Goal: Find specific page/section: Find specific page/section

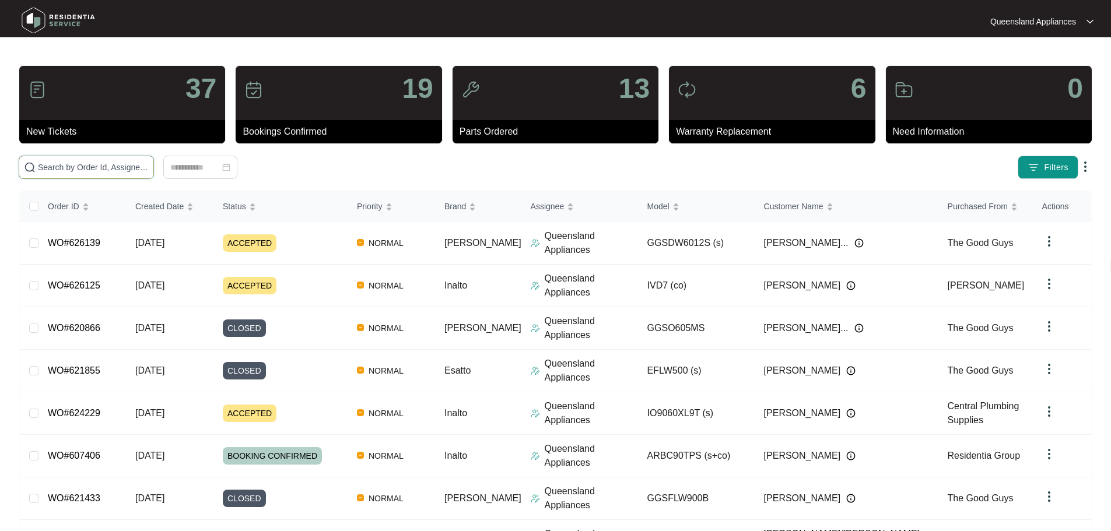
click at [149, 166] on input "text" at bounding box center [93, 167] width 111 height 13
paste input "625384"
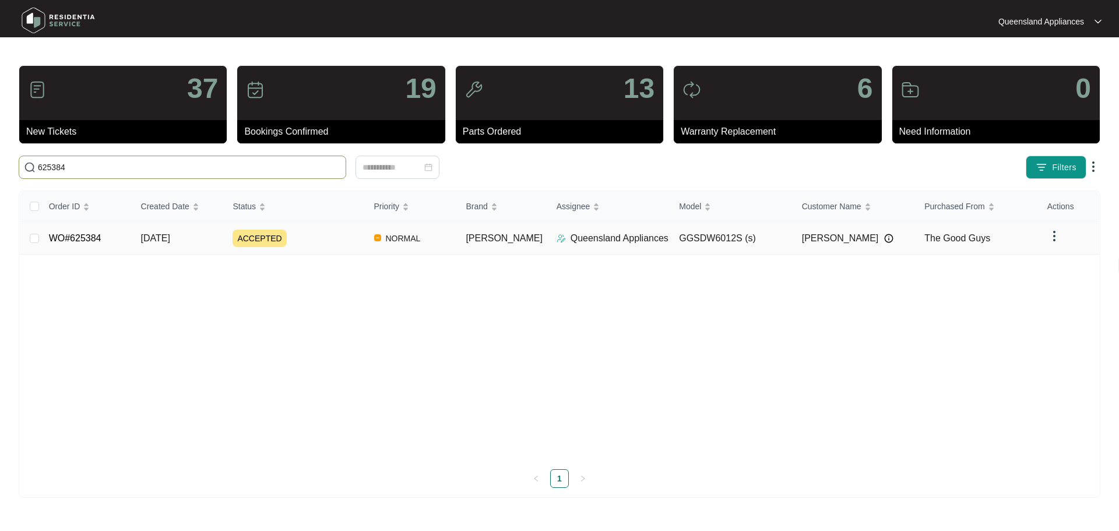
type input "625384"
click at [316, 253] on td "ACCEPTED" at bounding box center [293, 238] width 141 height 33
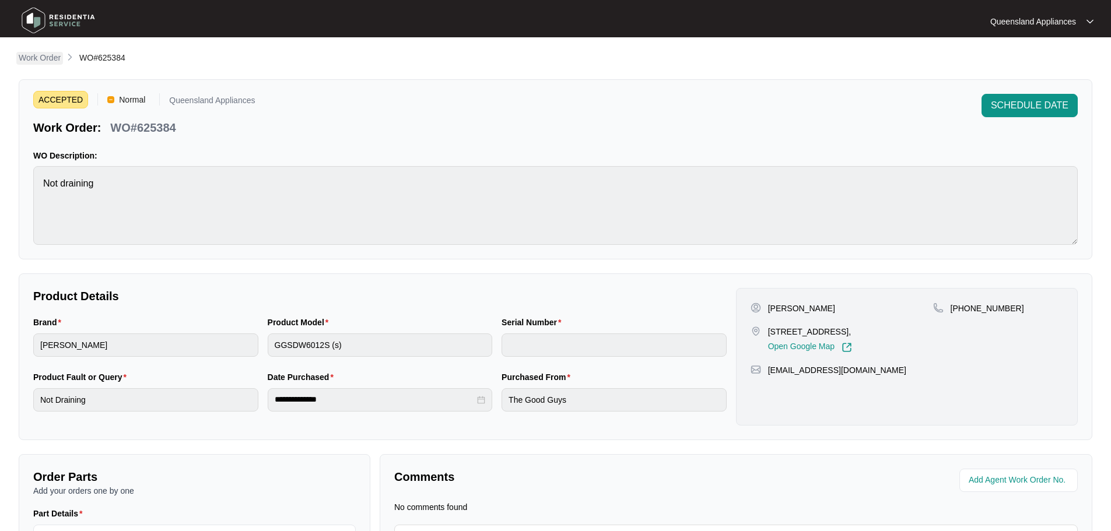
click at [51, 60] on p "Work Order" at bounding box center [40, 58] width 42 height 12
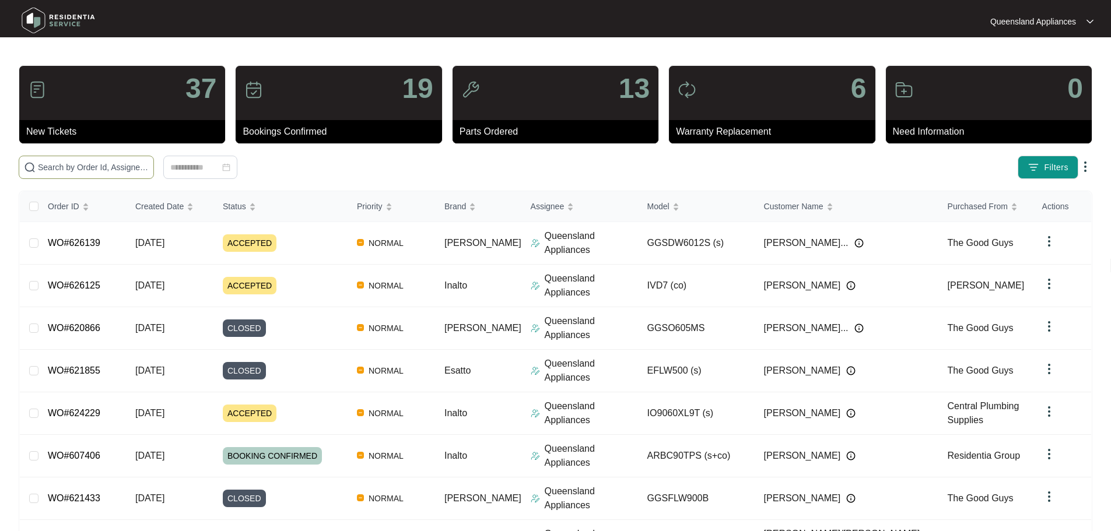
click at [149, 172] on input "text" at bounding box center [93, 167] width 111 height 13
paste input "625391"
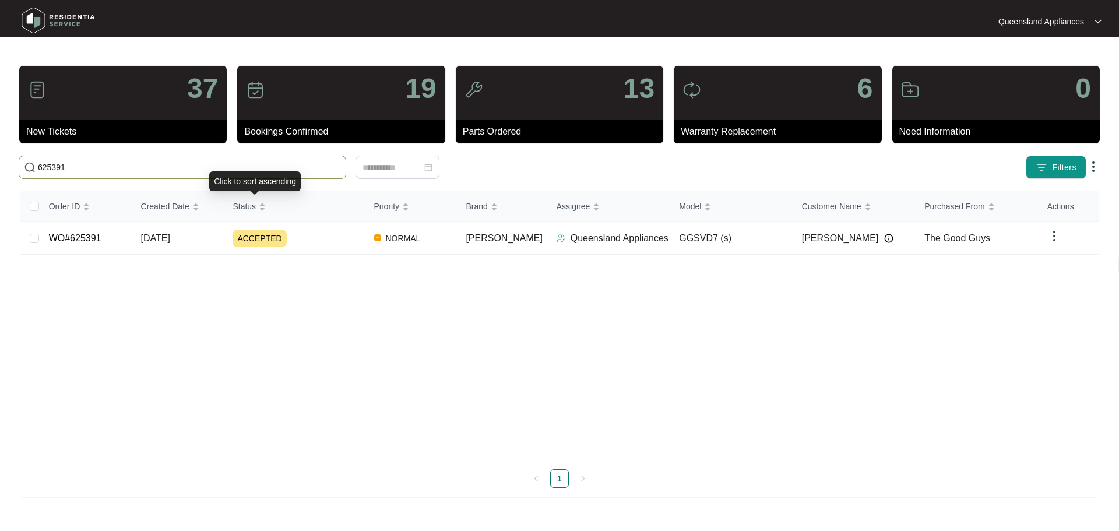
type input "625391"
click at [239, 241] on span "ACCEPTED" at bounding box center [260, 238] width 54 height 17
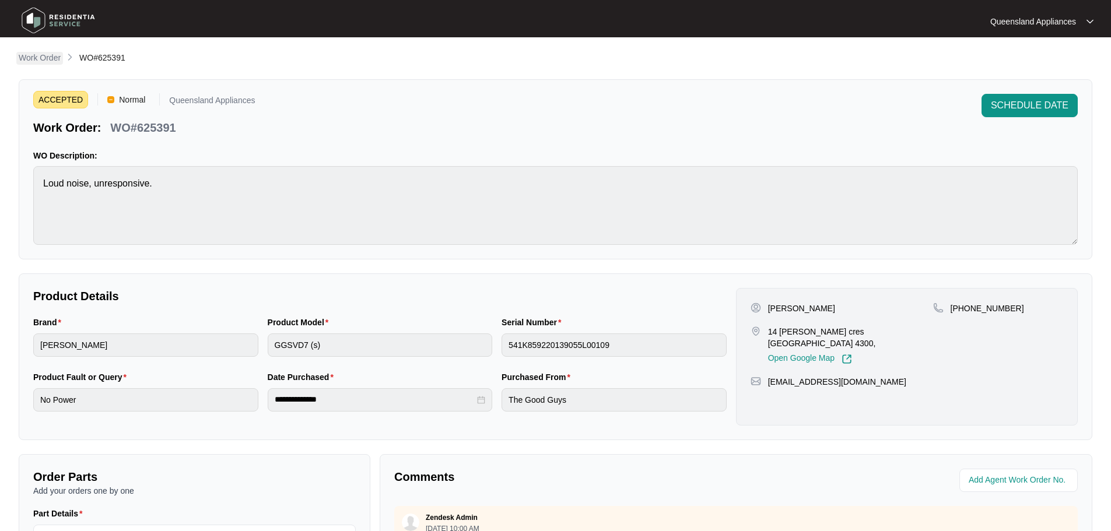
click at [43, 63] on p "Work Order" at bounding box center [40, 58] width 42 height 12
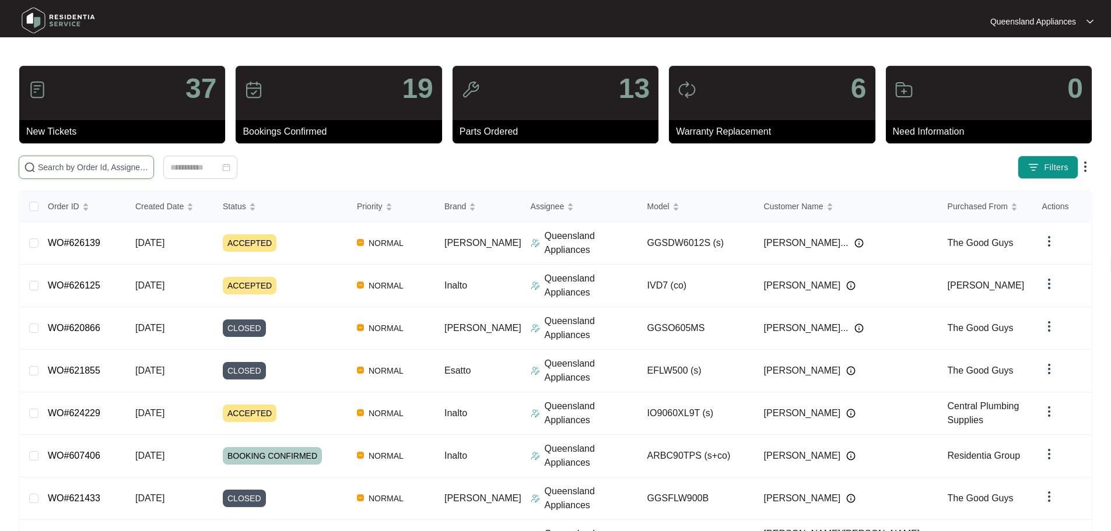
click at [149, 167] on input "text" at bounding box center [93, 167] width 111 height 13
paste input "625535"
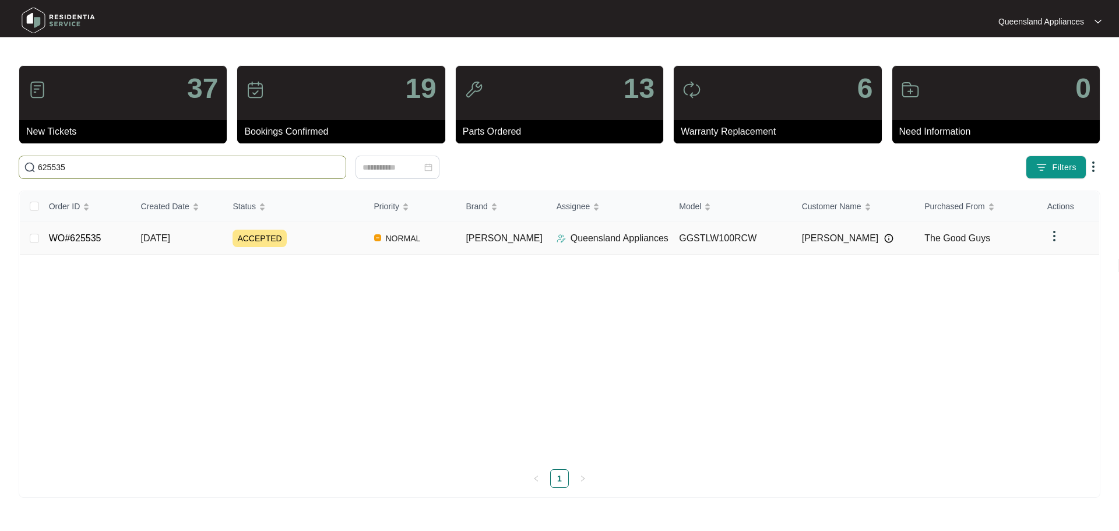
type input "625535"
click at [304, 244] on div "ACCEPTED" at bounding box center [299, 238] width 132 height 17
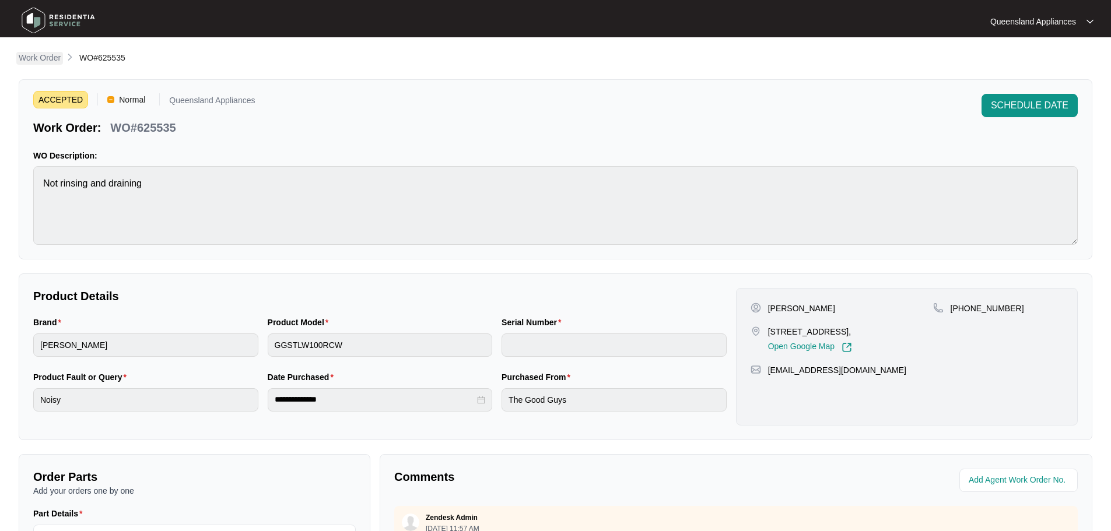
click at [62, 59] on link "Work Order" at bounding box center [39, 58] width 47 height 13
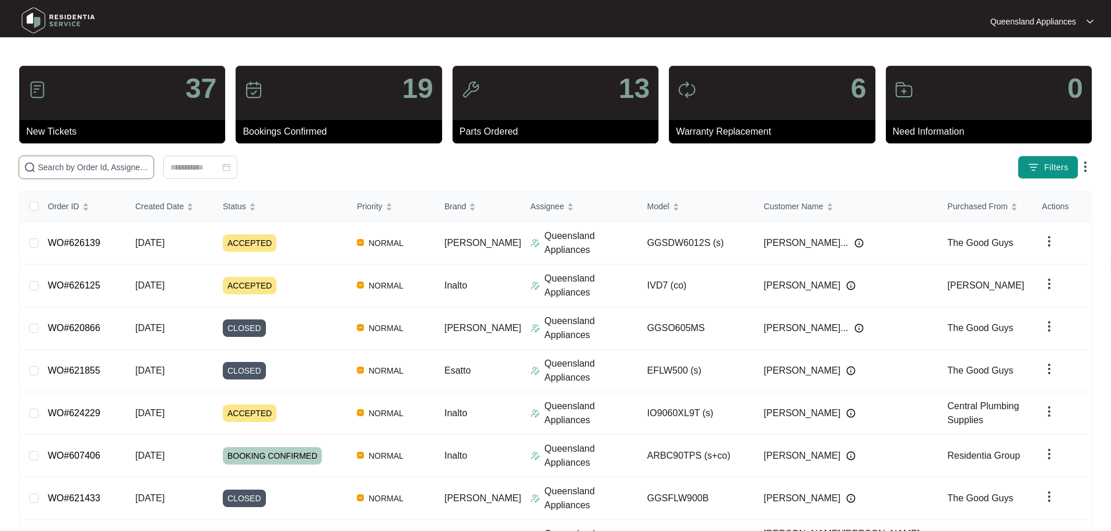
click at [149, 173] on input "text" at bounding box center [93, 167] width 111 height 13
paste input "625705"
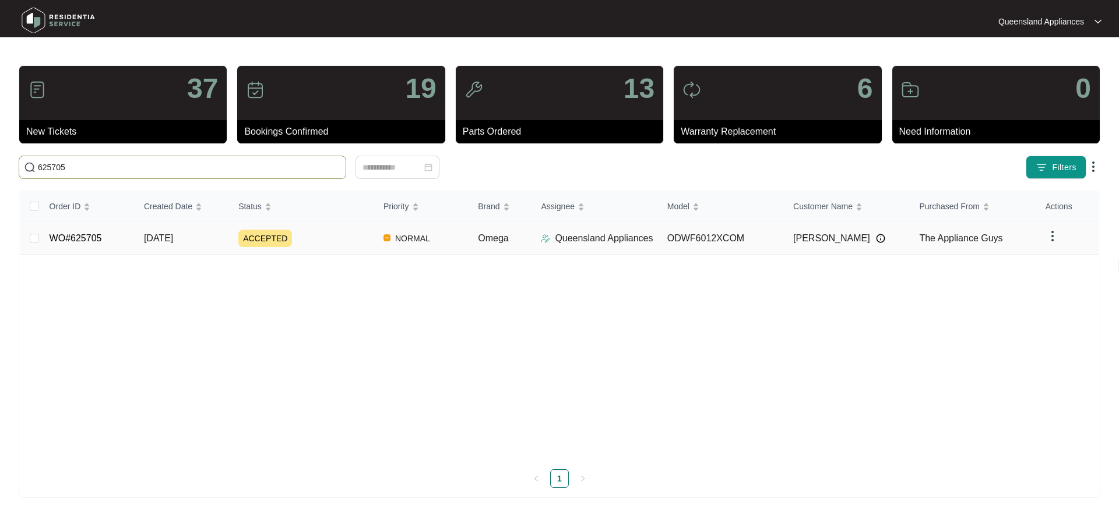
type input "625705"
click at [173, 239] on span "[DATE]" at bounding box center [158, 238] width 29 height 10
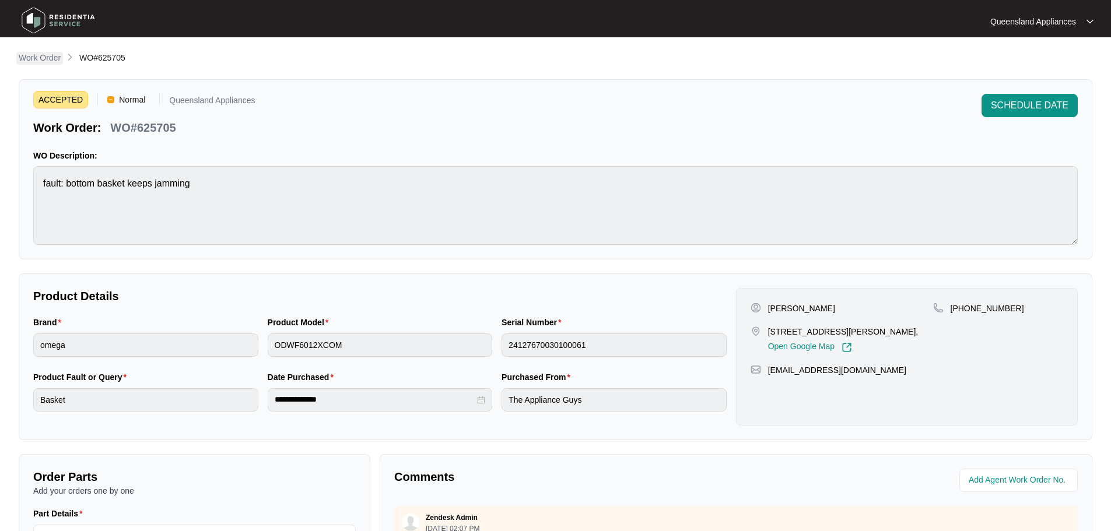
click at [45, 55] on p "Work Order" at bounding box center [40, 58] width 42 height 12
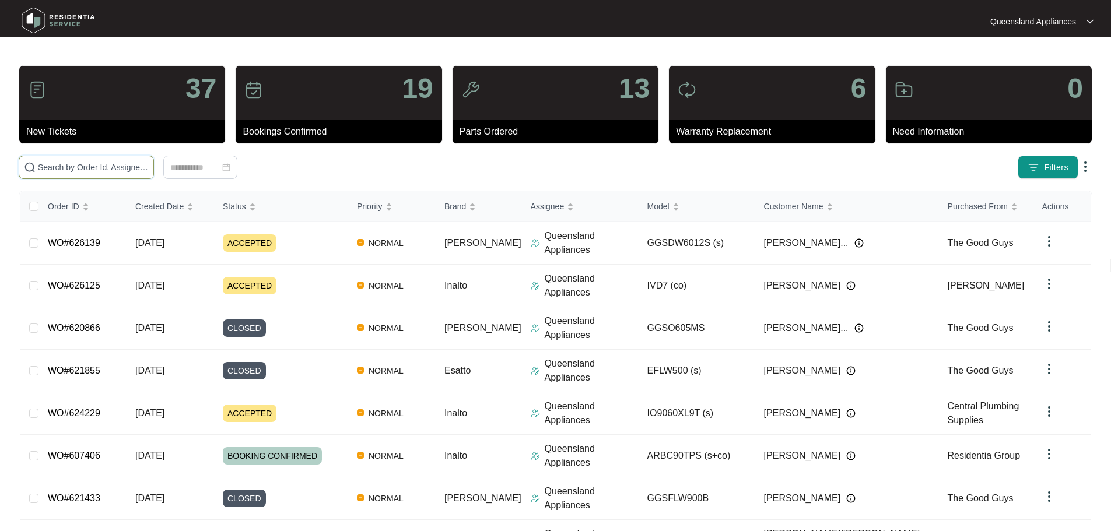
click at [132, 169] on input "text" at bounding box center [93, 167] width 111 height 13
paste input "625776"
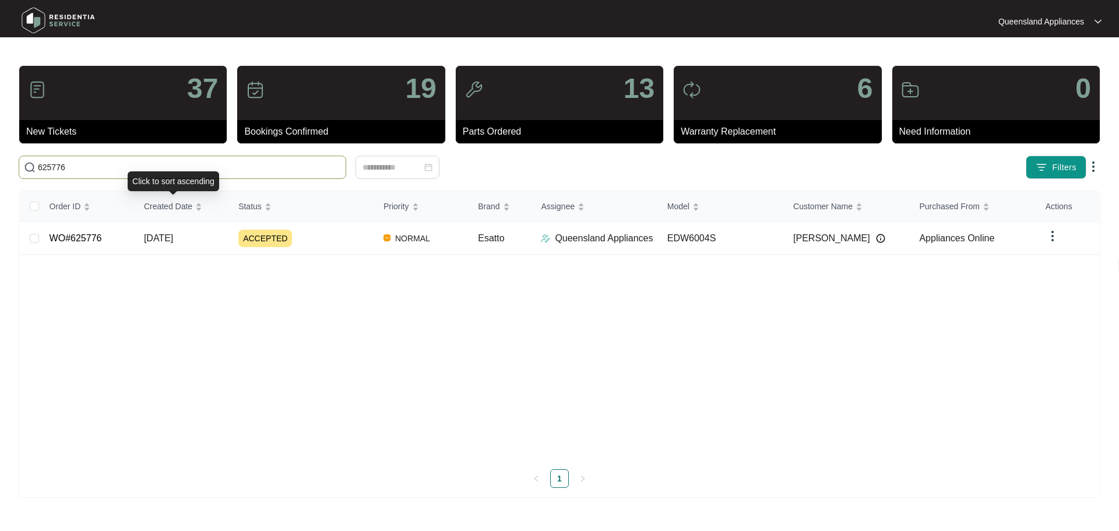
type input "625776"
click at [173, 237] on span "[DATE]" at bounding box center [158, 238] width 29 height 10
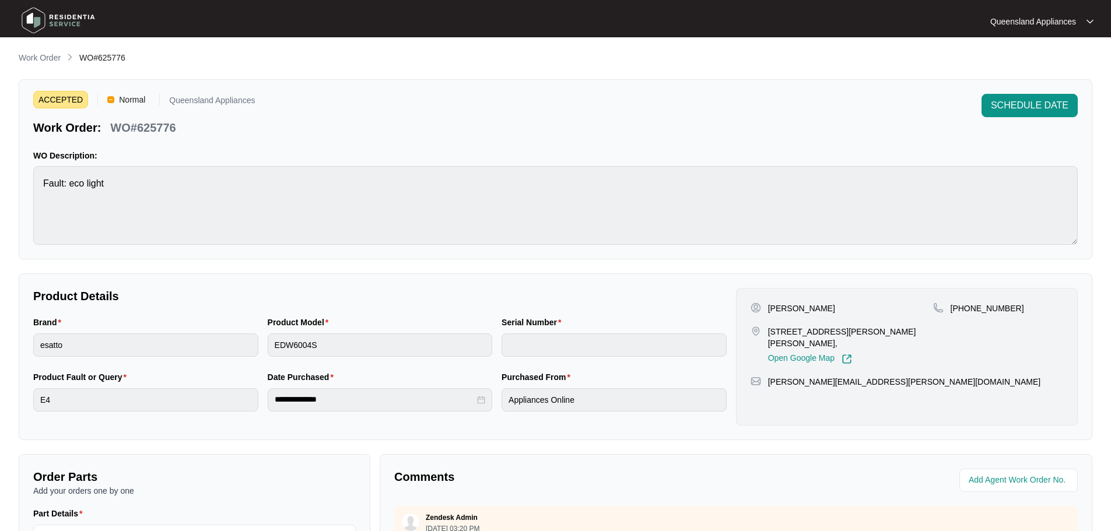
click at [41, 65] on div "**********" at bounding box center [555, 402] width 1073 height 703
click at [37, 54] on p "Work Order" at bounding box center [40, 58] width 42 height 12
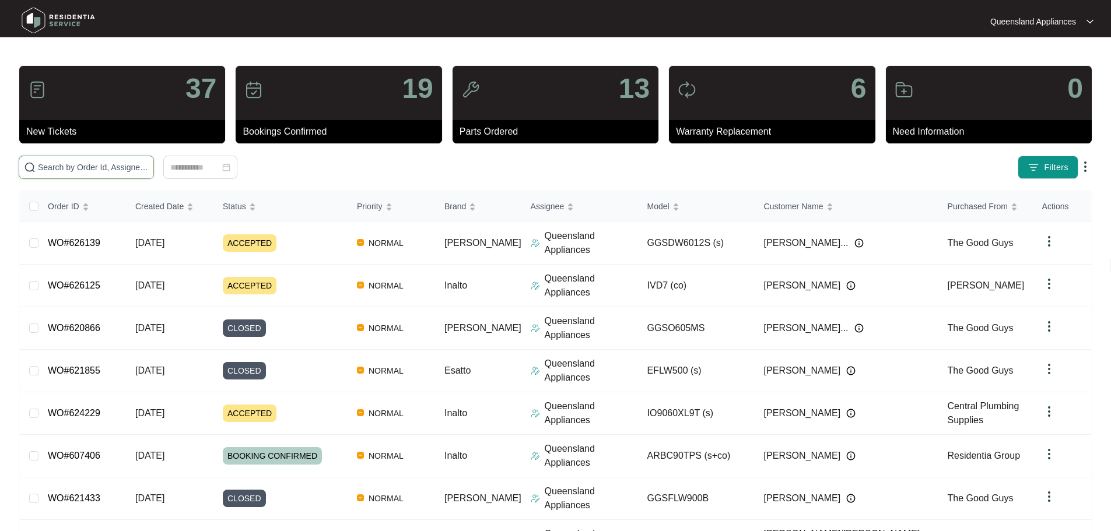
click at [149, 171] on input "text" at bounding box center [93, 167] width 111 height 13
paste input "625807"
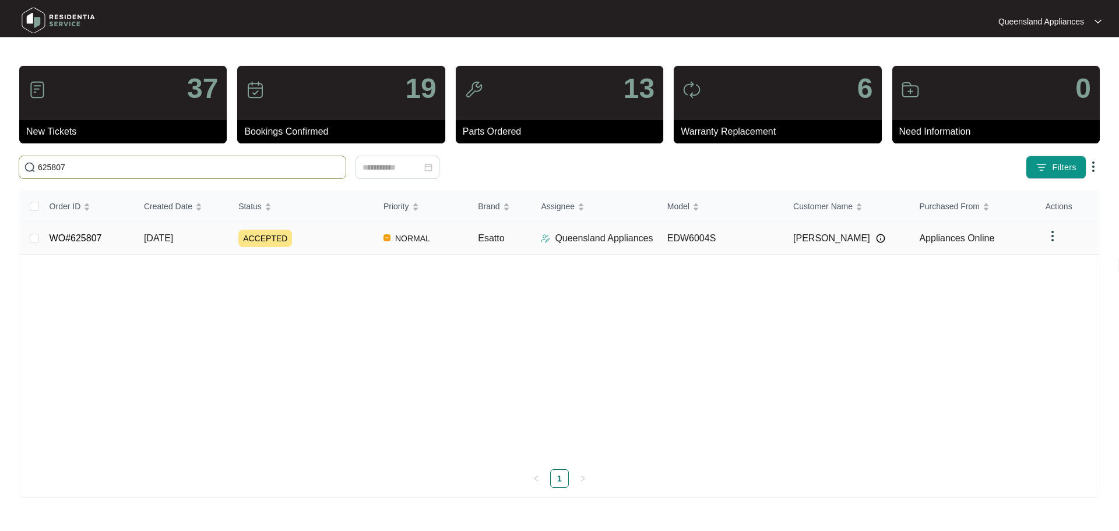
type input "625807"
click at [322, 234] on div "ACCEPTED" at bounding box center [306, 238] width 136 height 17
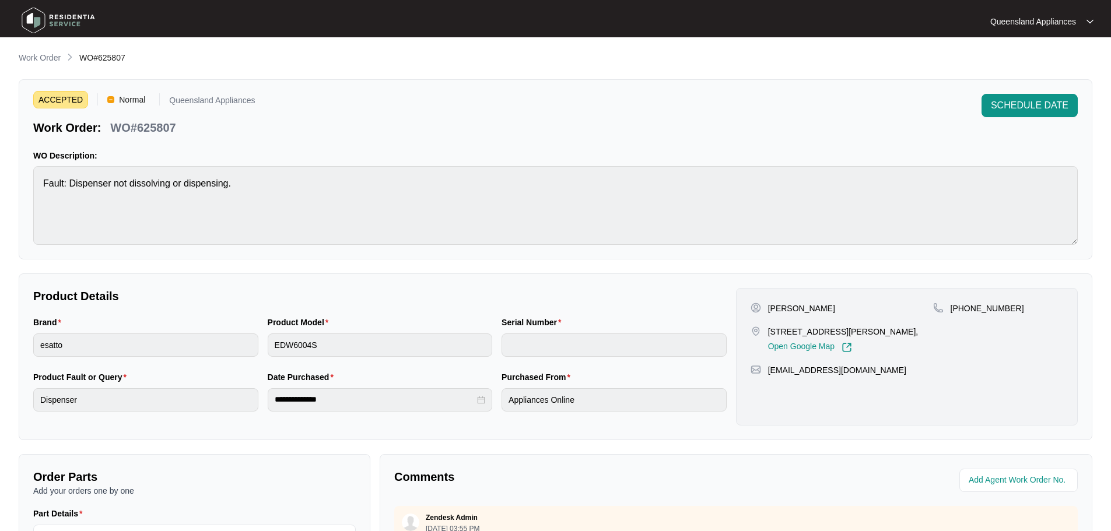
click at [47, 50] on main "**********" at bounding box center [555, 386] width 1111 height 773
click at [48, 56] on p "Work Order" at bounding box center [40, 58] width 42 height 12
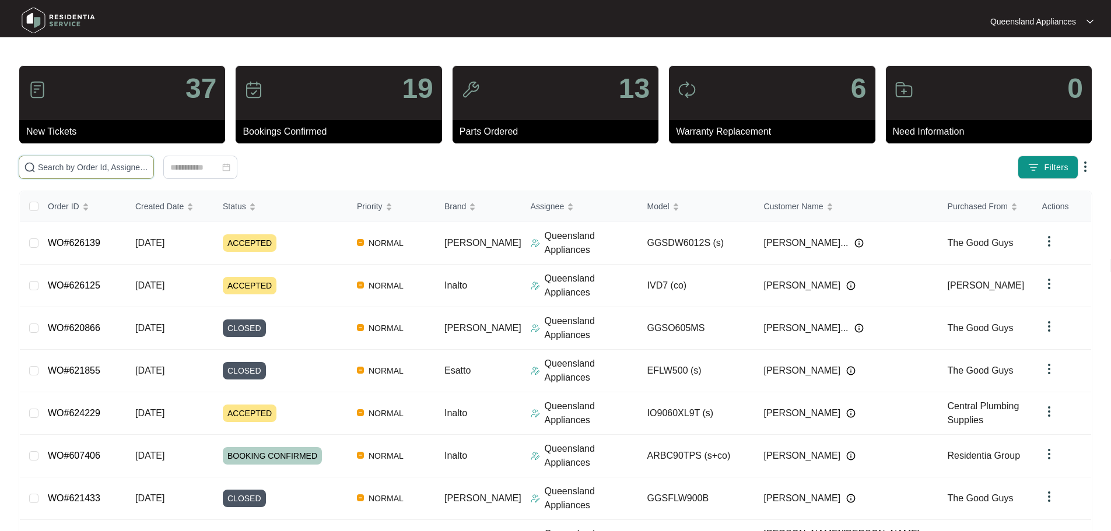
click at [149, 163] on input "text" at bounding box center [93, 167] width 111 height 13
paste input "625809"
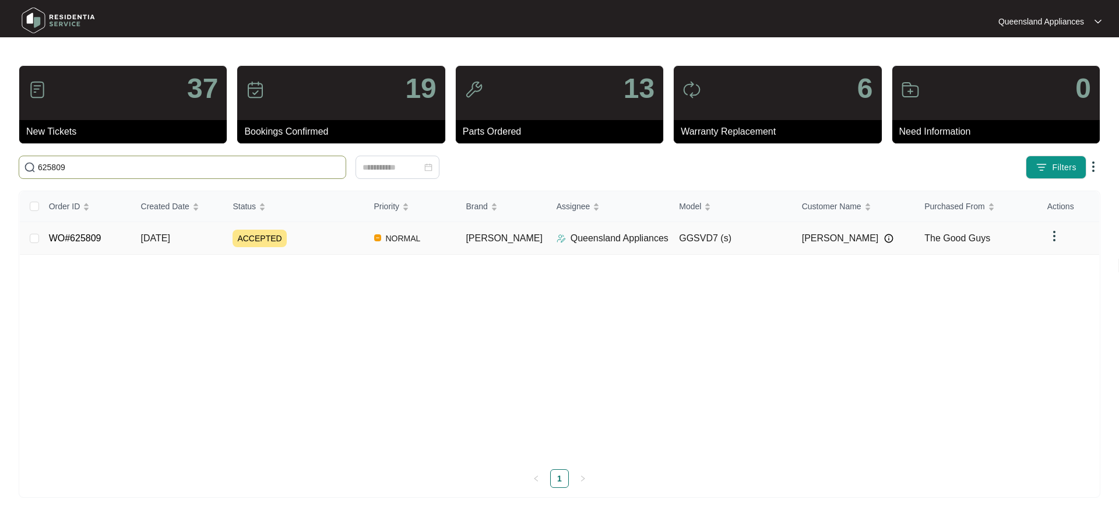
type input "625809"
click at [271, 239] on span "ACCEPTED" at bounding box center [260, 238] width 54 height 17
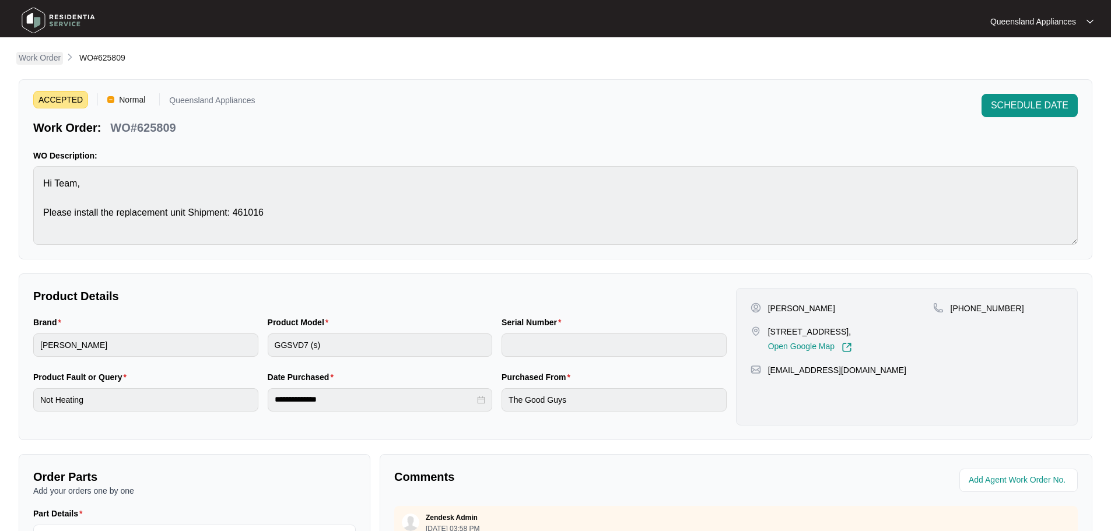
click at [50, 64] on link "Work Order" at bounding box center [39, 58] width 47 height 13
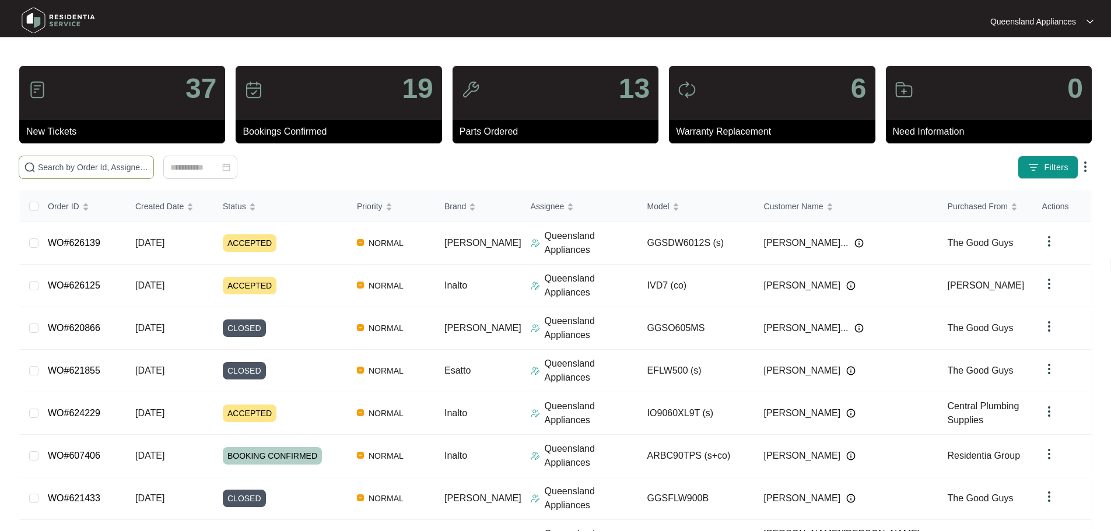
click at [154, 174] on span at bounding box center [86, 167] width 135 height 23
click at [149, 167] on input "text" at bounding box center [93, 167] width 111 height 13
paste input "625897"
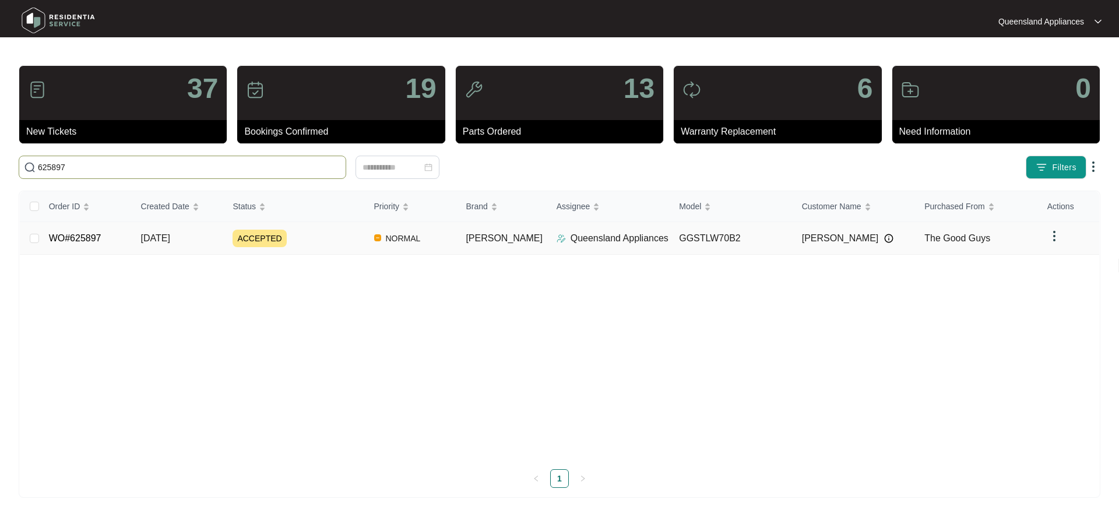
type input "625897"
click at [293, 244] on div "ACCEPTED" at bounding box center [299, 238] width 132 height 17
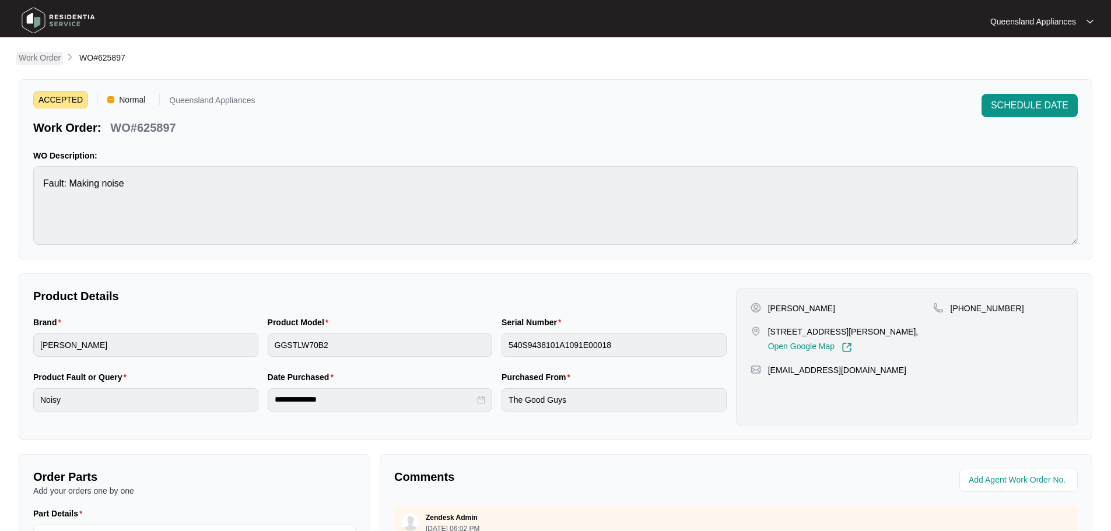
click at [39, 59] on p "Work Order" at bounding box center [40, 58] width 42 height 12
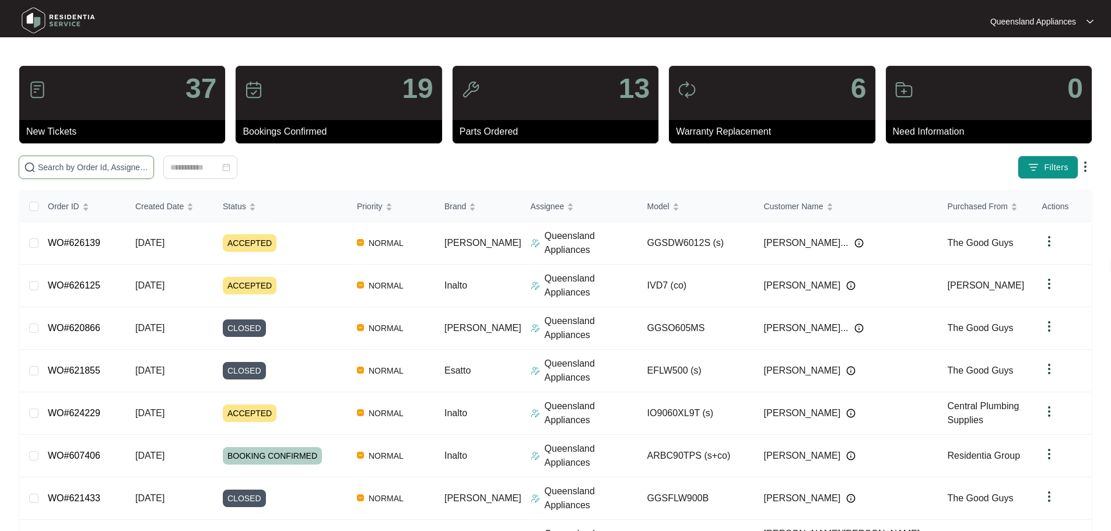
click at [154, 161] on span at bounding box center [86, 167] width 135 height 23
paste input "626042"
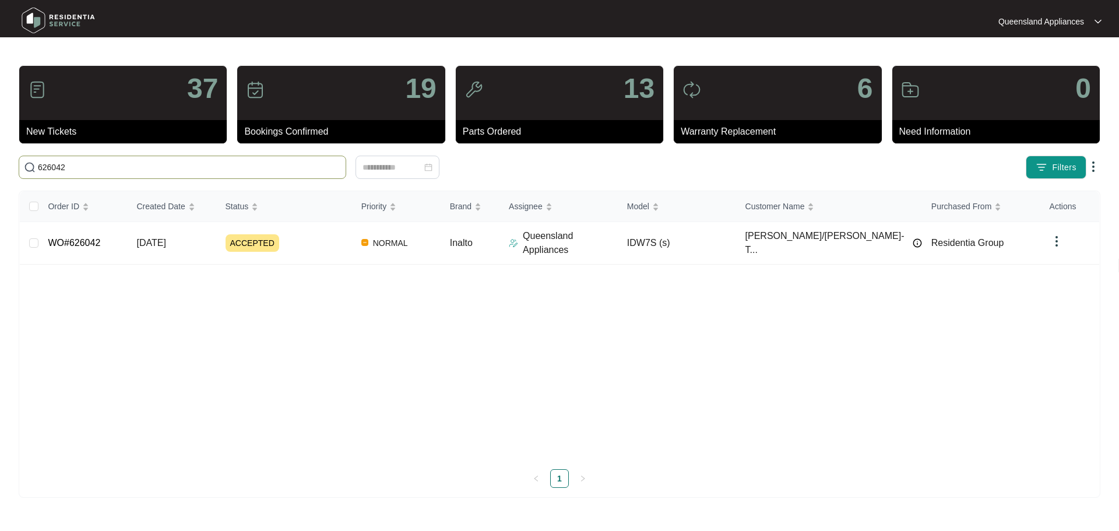
type input "626042"
click at [308, 243] on div "ACCEPTED" at bounding box center [289, 242] width 127 height 17
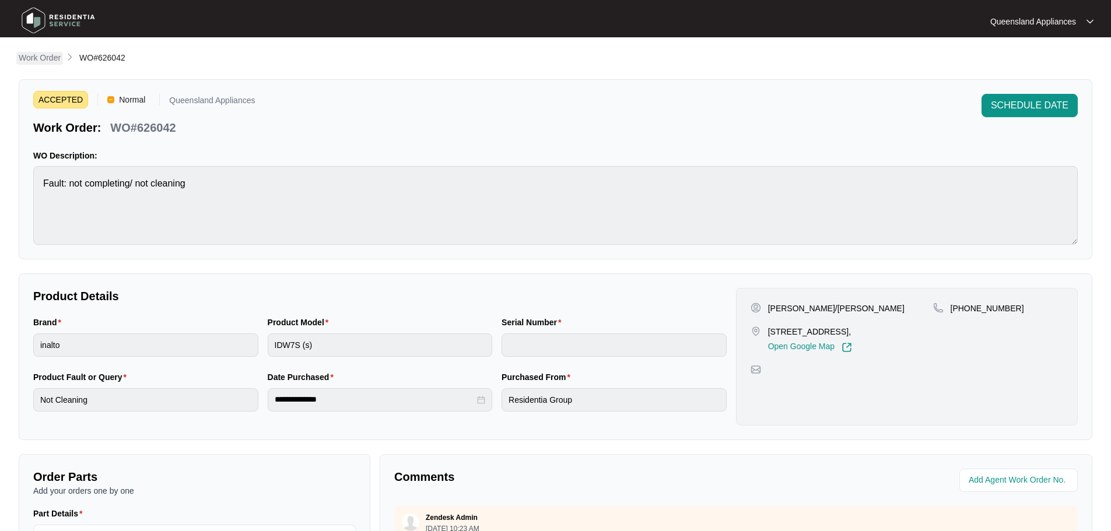
click at [41, 63] on p "Work Order" at bounding box center [40, 58] width 42 height 12
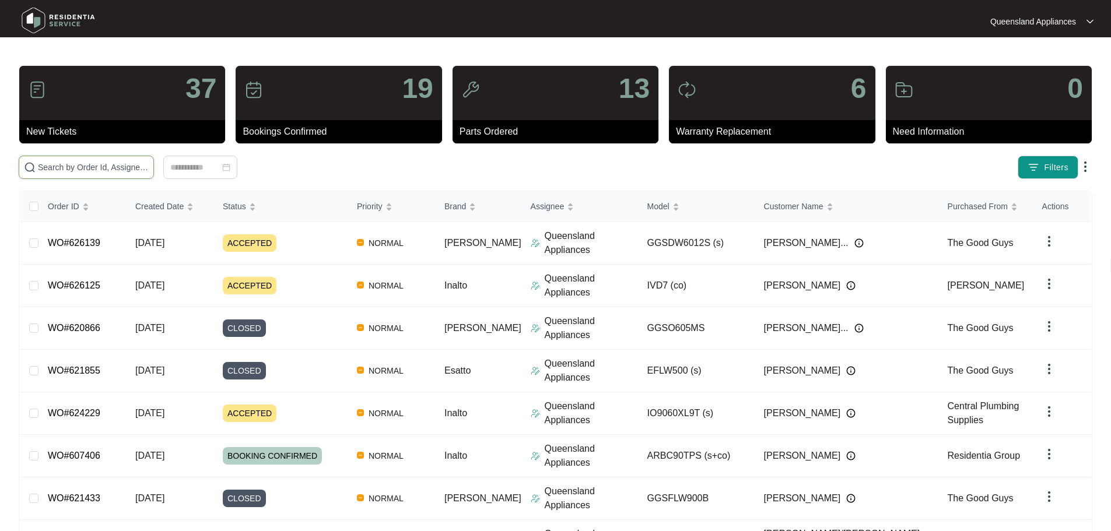
click at [149, 173] on input "text" at bounding box center [93, 167] width 111 height 13
paste input "626125"
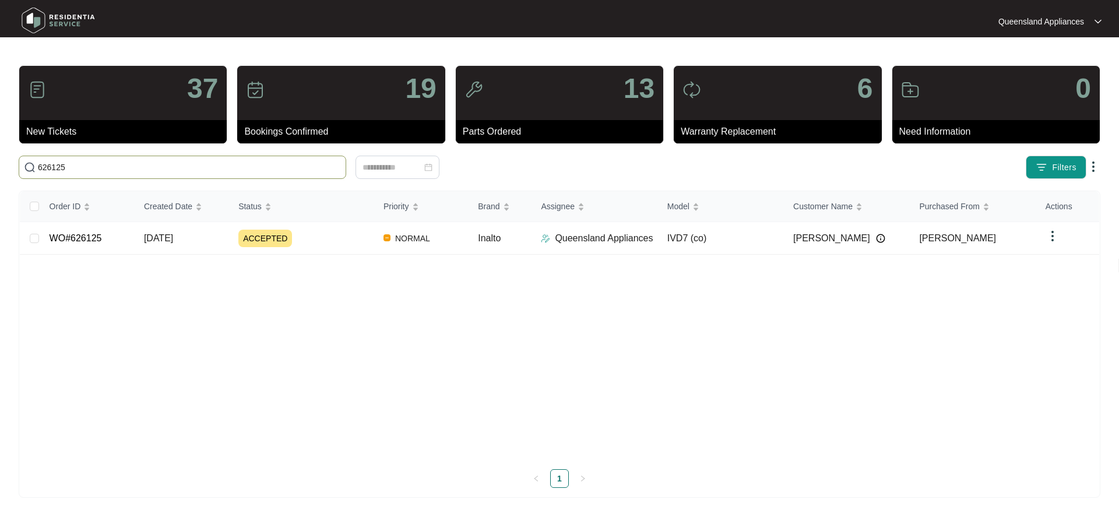
type input "626125"
click at [173, 233] on span "[DATE]" at bounding box center [158, 238] width 29 height 10
